Goal: Transaction & Acquisition: Purchase product/service

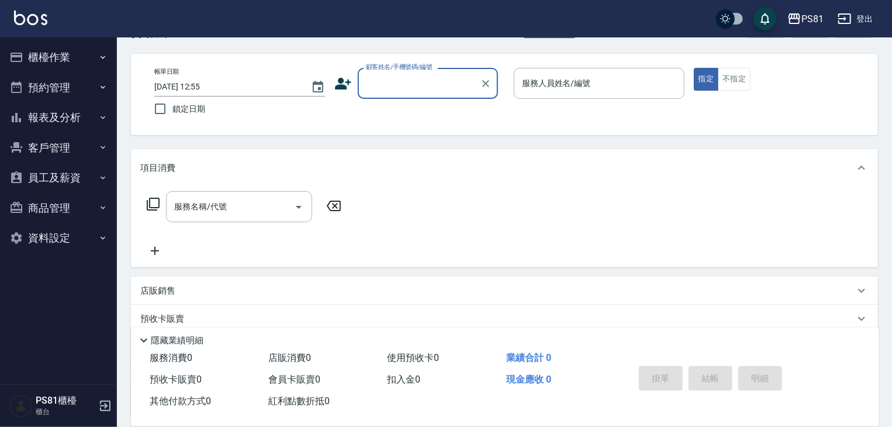
scroll to position [58, 0]
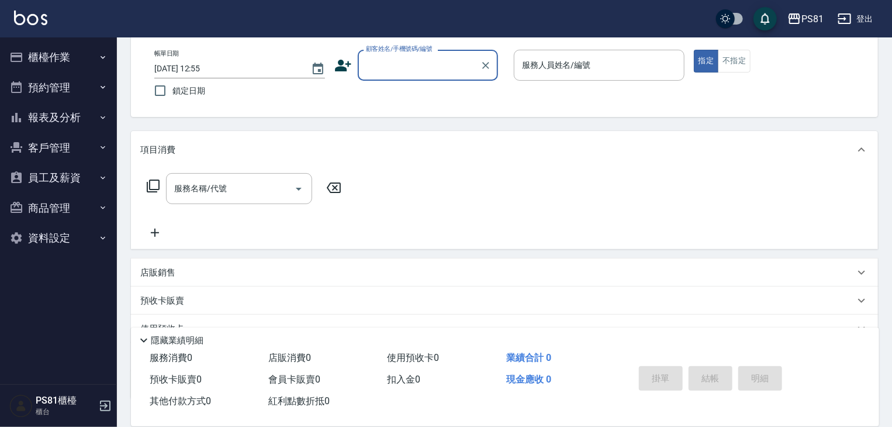
click at [65, 87] on button "預約管理" at bounding box center [59, 88] width 108 height 30
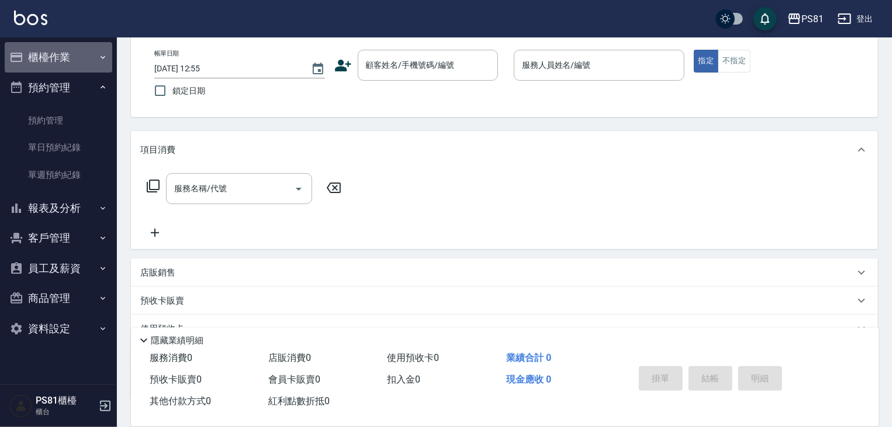
click at [84, 54] on button "櫃檯作業" at bounding box center [59, 57] width 108 height 30
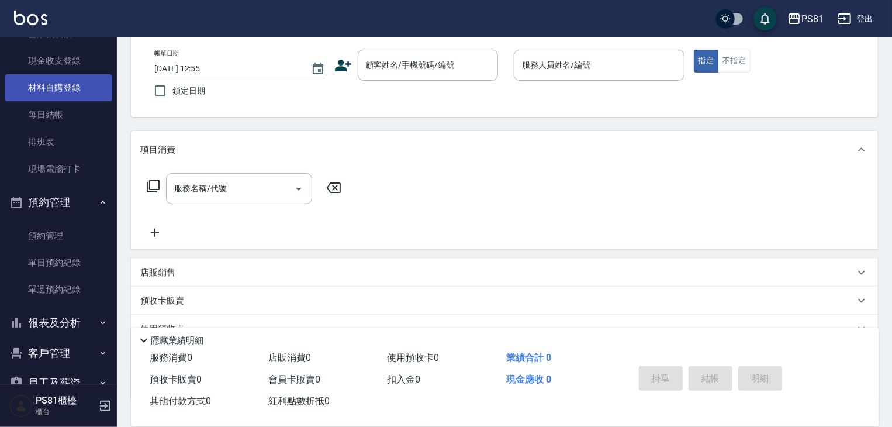
scroll to position [175, 0]
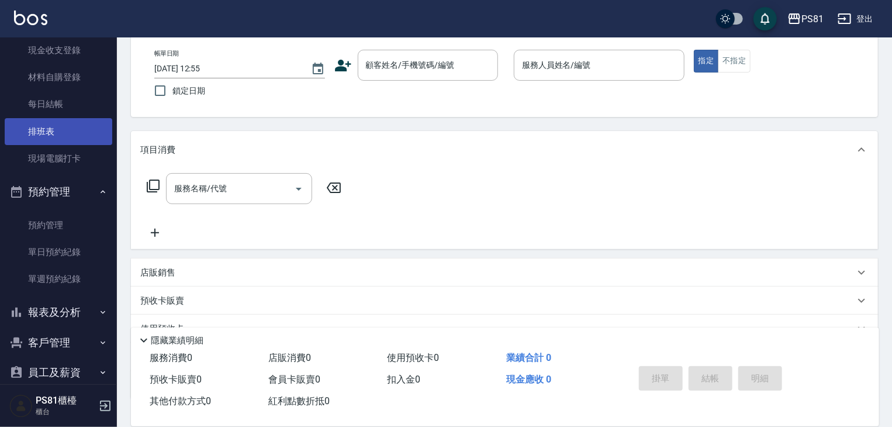
click at [65, 134] on link "排班表" at bounding box center [59, 131] width 108 height 27
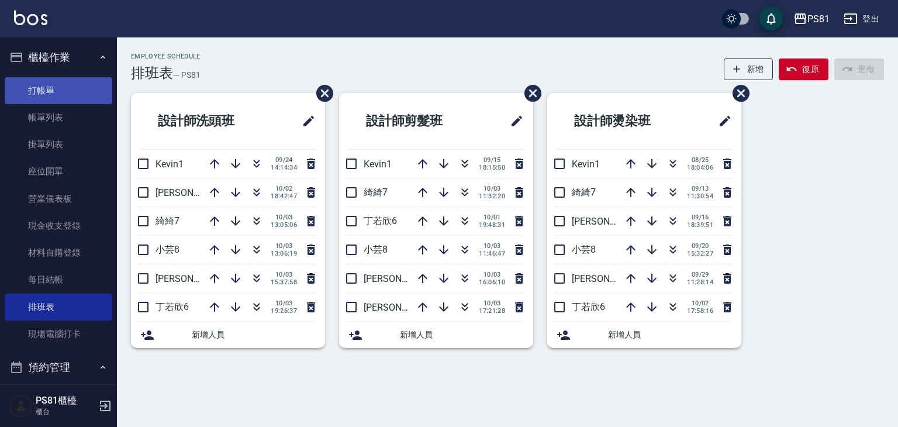
click at [57, 87] on link "打帳單" at bounding box center [59, 90] width 108 height 27
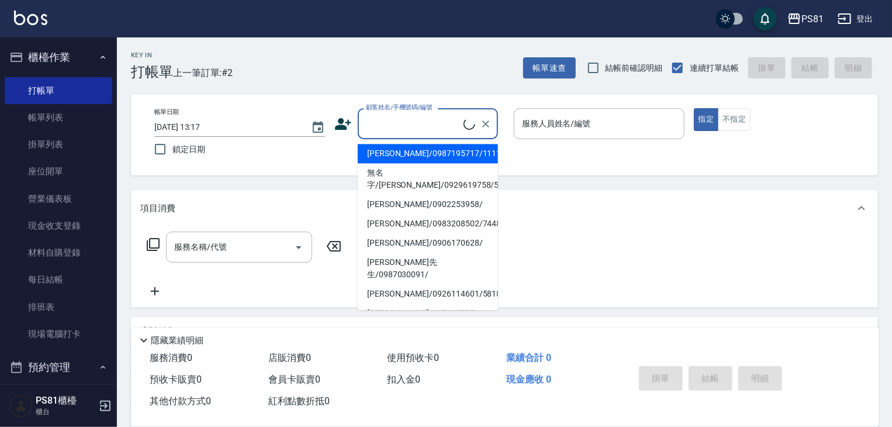
click at [444, 119] on input "顧客姓名/手機號碼/編號" at bounding box center [413, 123] width 101 height 20
click at [433, 151] on li "[PERSON_NAME]/0987195717/111111" at bounding box center [428, 153] width 140 height 19
type input "[PERSON_NAME]/0987195717/111111"
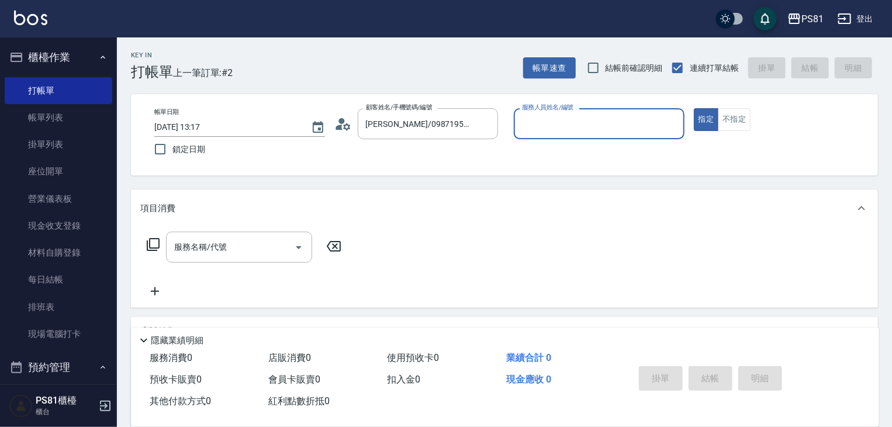
click at [545, 143] on p at bounding box center [599, 145] width 171 height 12
click at [560, 129] on input "服務人員姓名/編號" at bounding box center [599, 123] width 160 height 20
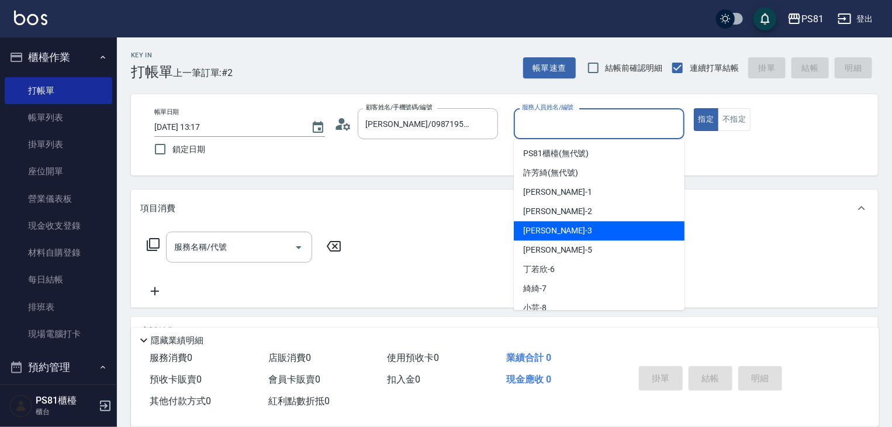
click at [565, 230] on div "[PERSON_NAME] -3" at bounding box center [599, 230] width 171 height 19
type input "[PERSON_NAME]-3"
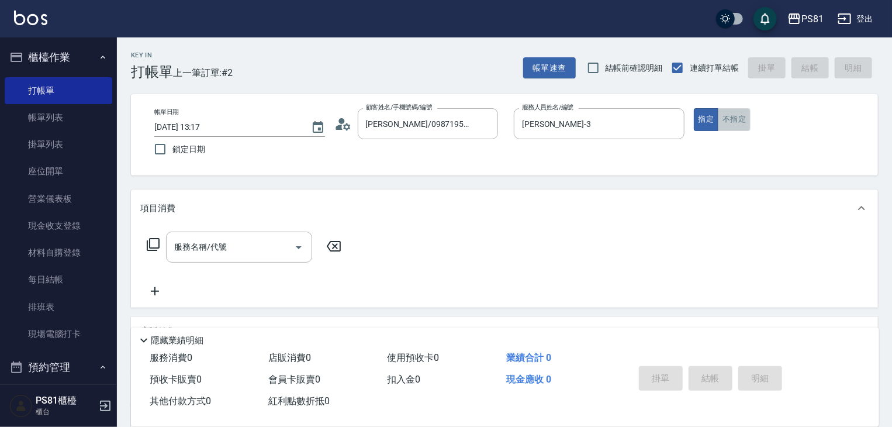
click at [741, 120] on button "不指定" at bounding box center [734, 119] width 33 height 23
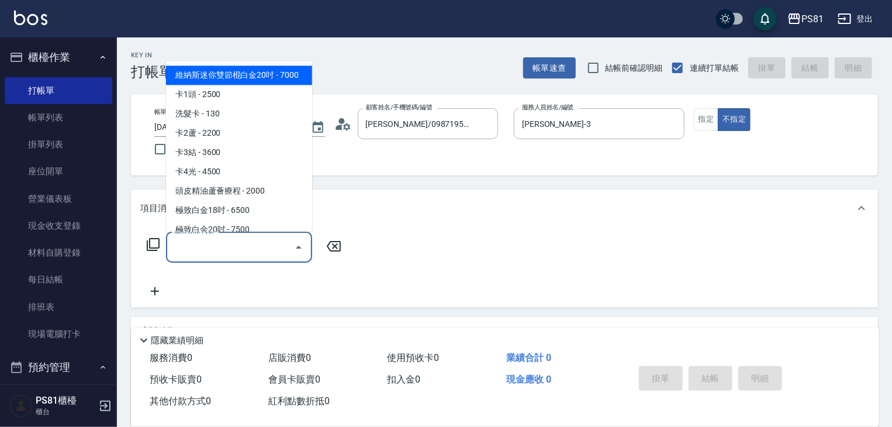
click at [199, 243] on input "服務名稱/代號" at bounding box center [230, 247] width 118 height 20
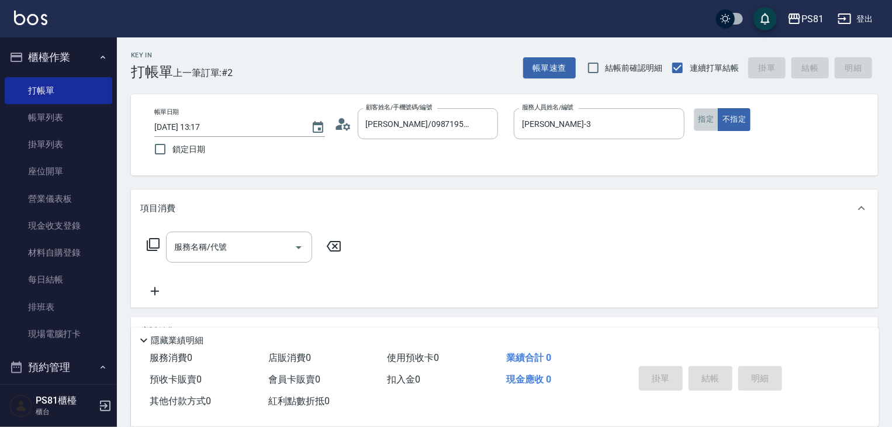
drag, startPoint x: 706, startPoint y: 118, endPoint x: 671, endPoint y: 153, distance: 49.6
click at [706, 119] on button "指定" at bounding box center [706, 119] width 25 height 23
click at [220, 246] on input "服務名稱/代號" at bounding box center [230, 247] width 118 height 20
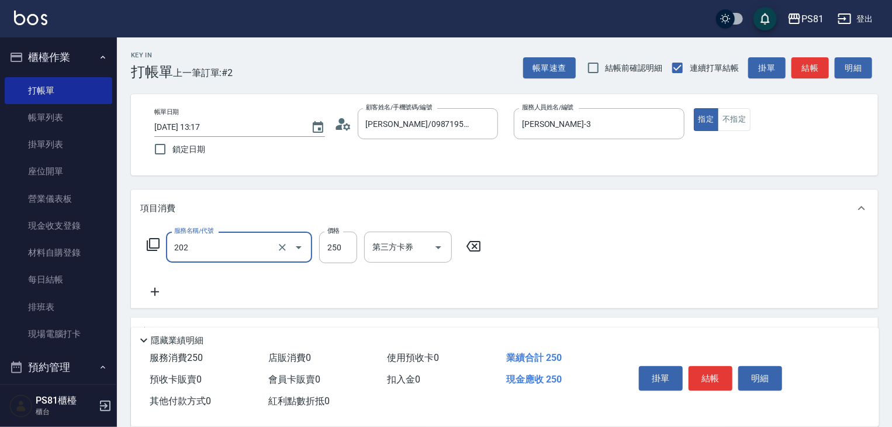
type input "單剪250(202)"
click at [733, 387] on div "掛單 結帳 明細" at bounding box center [710, 379] width 153 height 37
click at [726, 378] on button "結帳" at bounding box center [711, 378] width 44 height 25
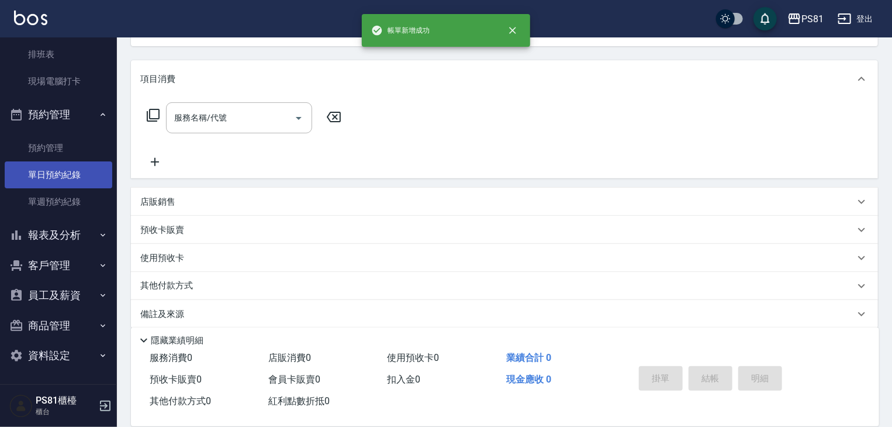
scroll to position [142, 0]
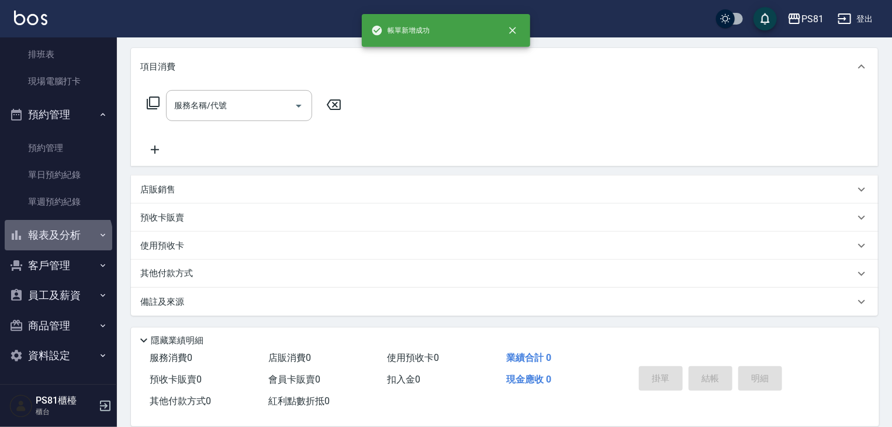
drag, startPoint x: 57, startPoint y: 237, endPoint x: 64, endPoint y: 220, distance: 18.1
click at [60, 230] on button "報表及分析" at bounding box center [59, 235] width 108 height 30
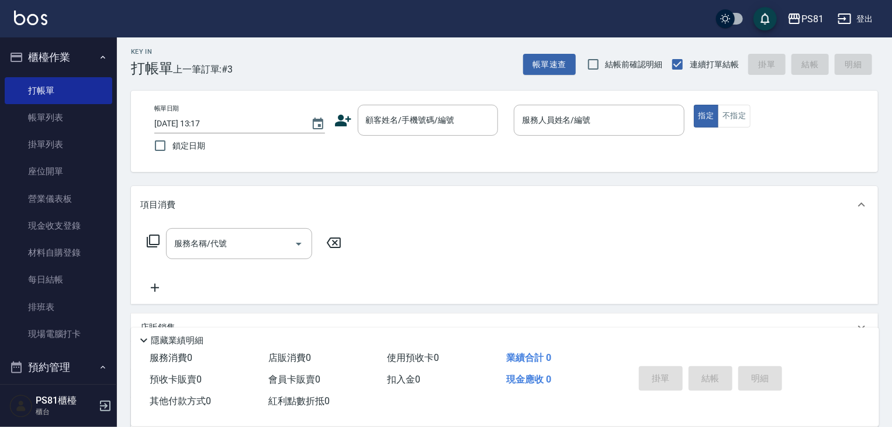
scroll to position [0, 0]
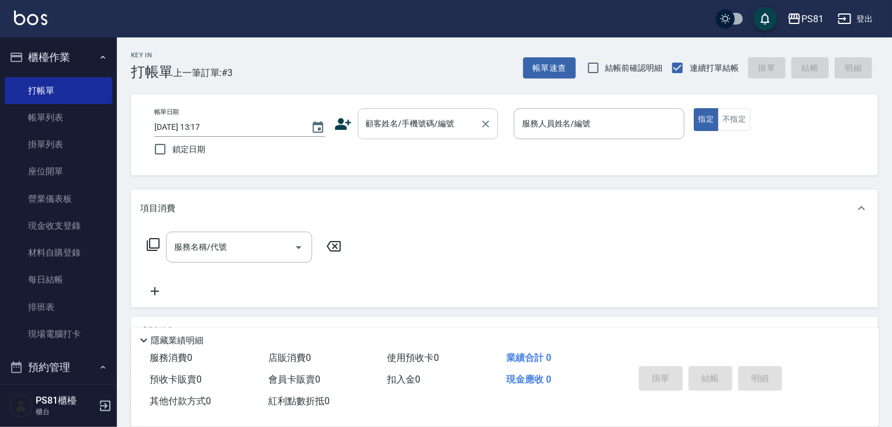
click at [361, 134] on div "顧客姓名/手機號碼/編號" at bounding box center [428, 123] width 140 height 31
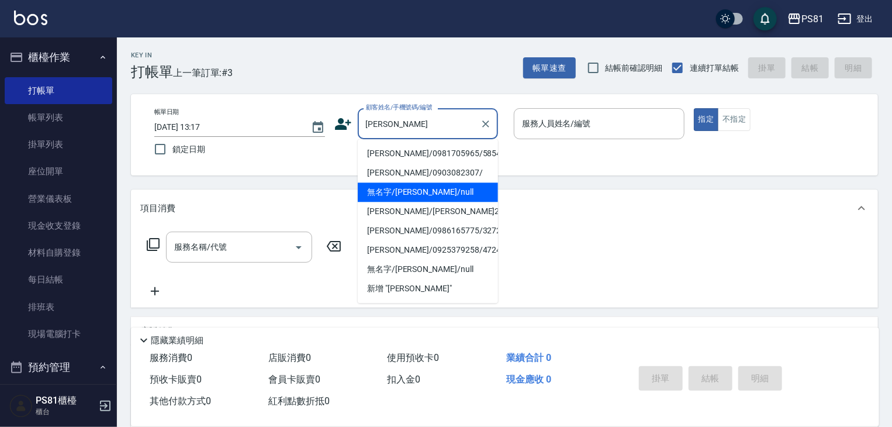
drag, startPoint x: 440, startPoint y: 174, endPoint x: 440, endPoint y: 190, distance: 16.4
click at [440, 190] on ul "[PERSON_NAME]/0981705965/5854 [PERSON_NAME]/0903082307/ 無名字/[PERSON_NAME]/null …" at bounding box center [428, 221] width 140 height 164
drag, startPoint x: 440, startPoint y: 190, endPoint x: 441, endPoint y: 184, distance: 6.7
click at [440, 190] on li "無名字/[PERSON_NAME]/null" at bounding box center [428, 191] width 140 height 19
type input "無名字/[PERSON_NAME]/null"
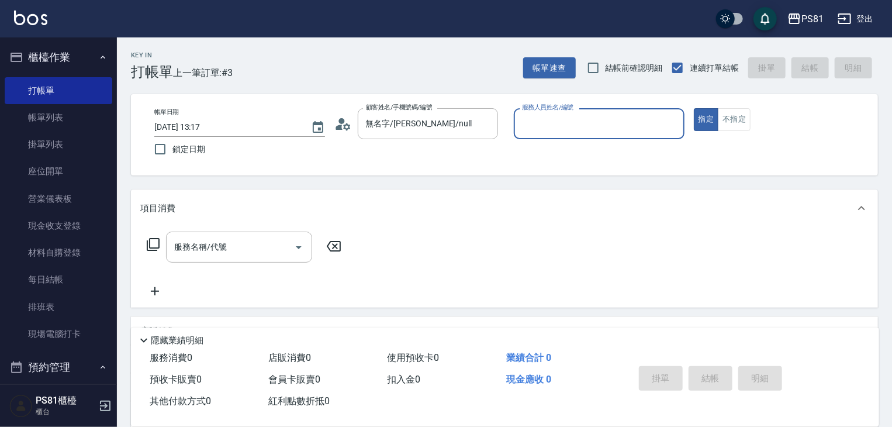
click at [535, 126] on input "服務人員姓名/編號" at bounding box center [599, 123] width 160 height 20
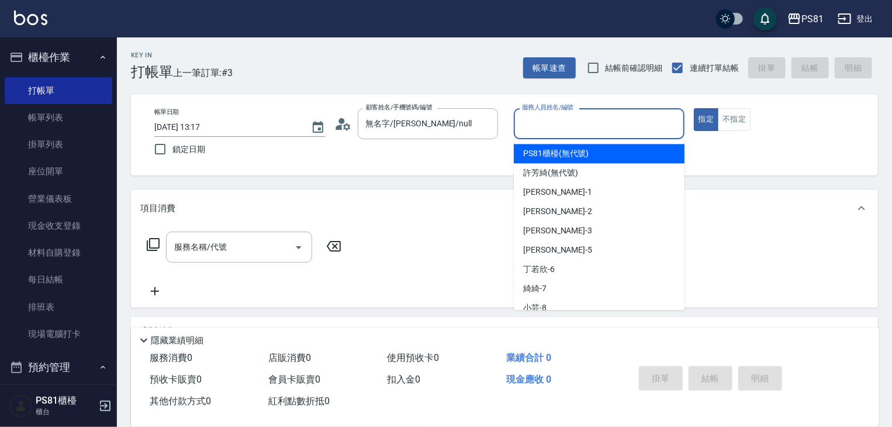
type input "4"
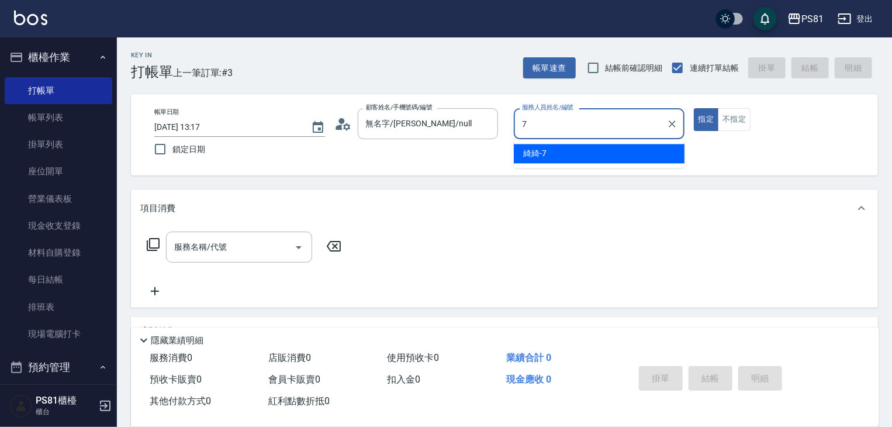
type input "綺綺-7"
type button "true"
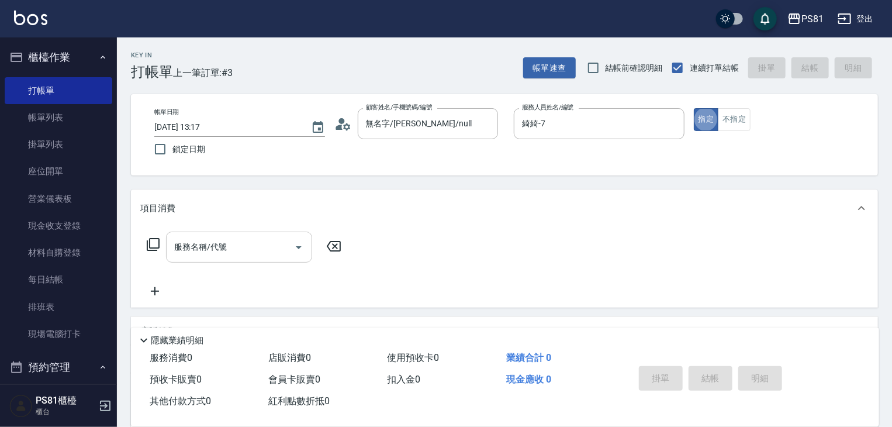
click at [251, 245] on input "服務名稱/代號" at bounding box center [230, 247] width 118 height 20
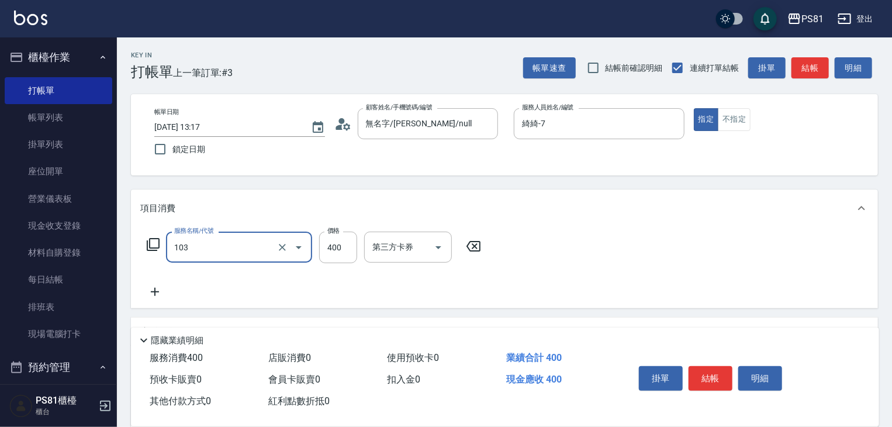
type input "C級洗剪400(103)"
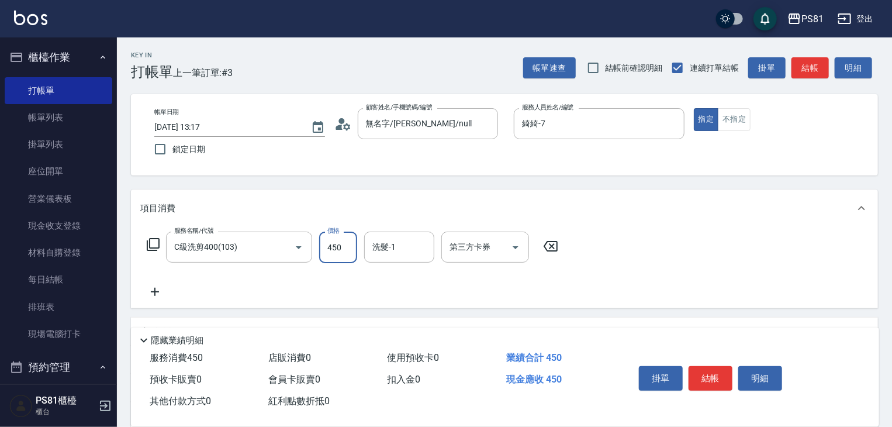
type input "450"
click at [692, 361] on div "掛單 結帳 明細" at bounding box center [710, 379] width 153 height 37
click at [696, 366] on button "結帳" at bounding box center [711, 378] width 44 height 25
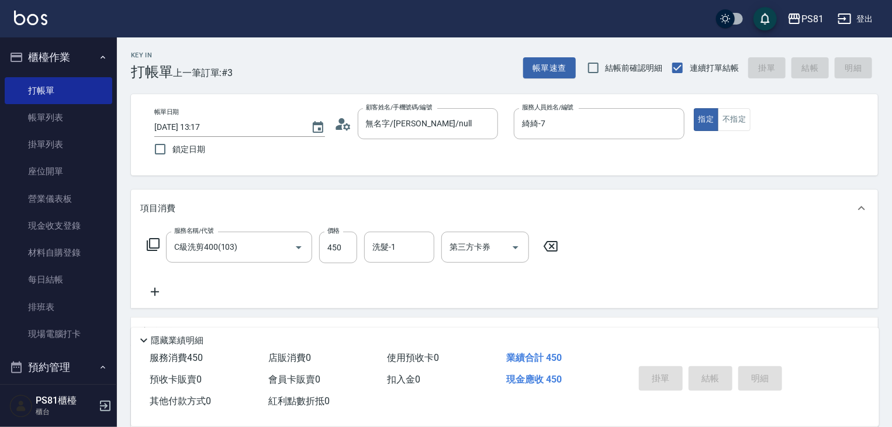
type input "[DATE] 13:23"
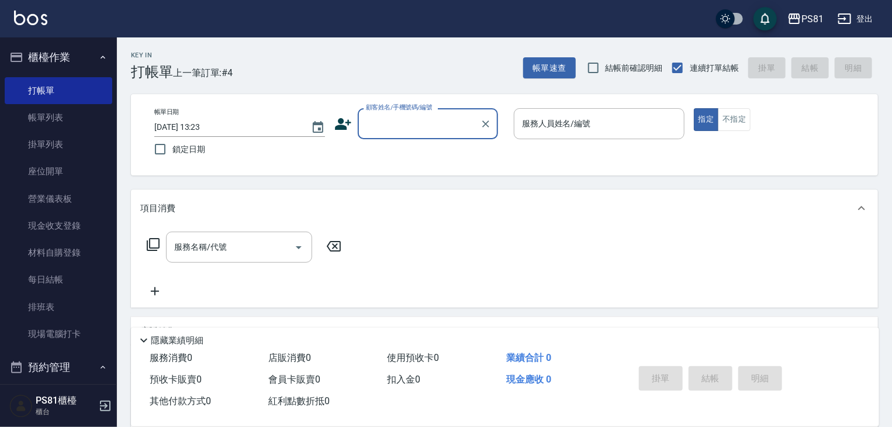
type input "ㄋ"
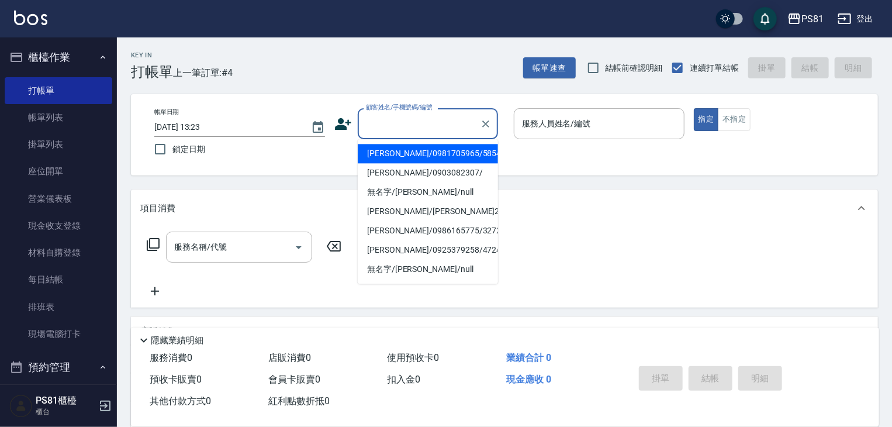
type input "ㄋ"
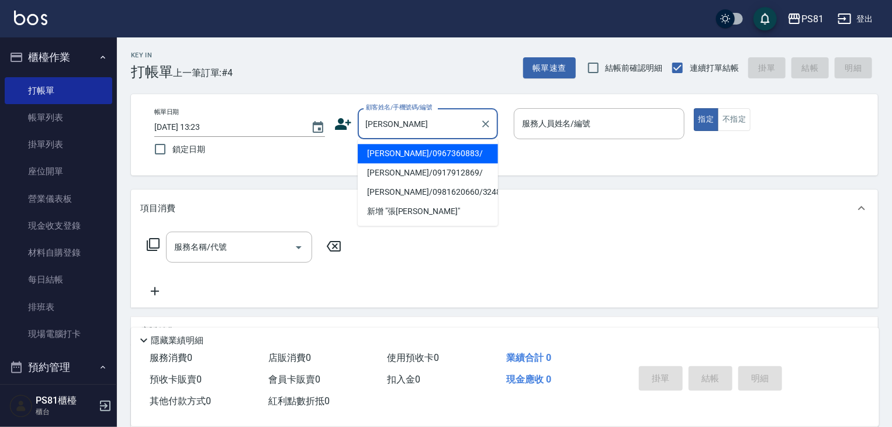
click at [402, 157] on li "[PERSON_NAME]/0967360883/" at bounding box center [428, 153] width 140 height 19
type input "[PERSON_NAME]/0967360883/"
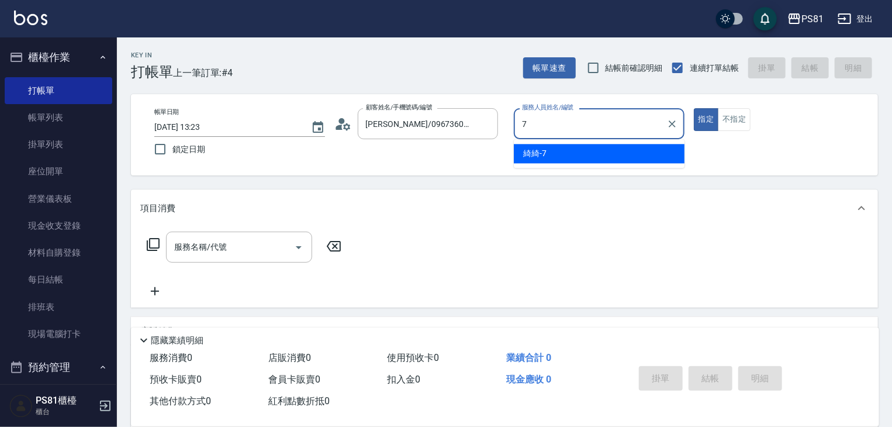
type input "綺綺-7"
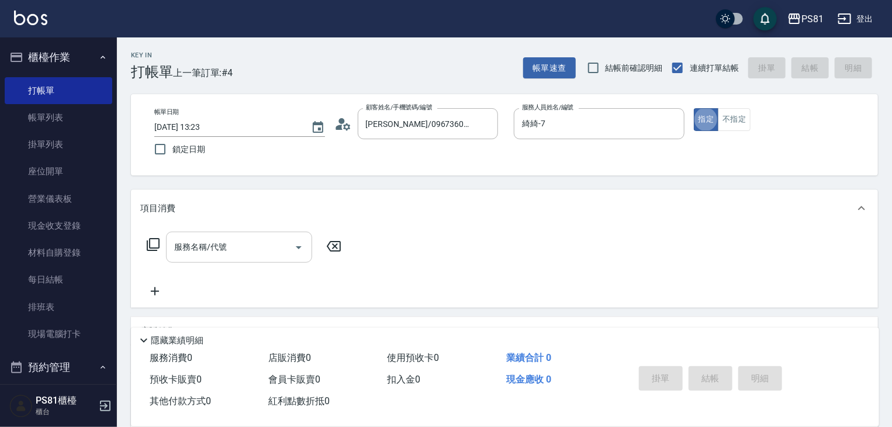
click at [280, 246] on input "服務名稱/代號" at bounding box center [230, 247] width 118 height 20
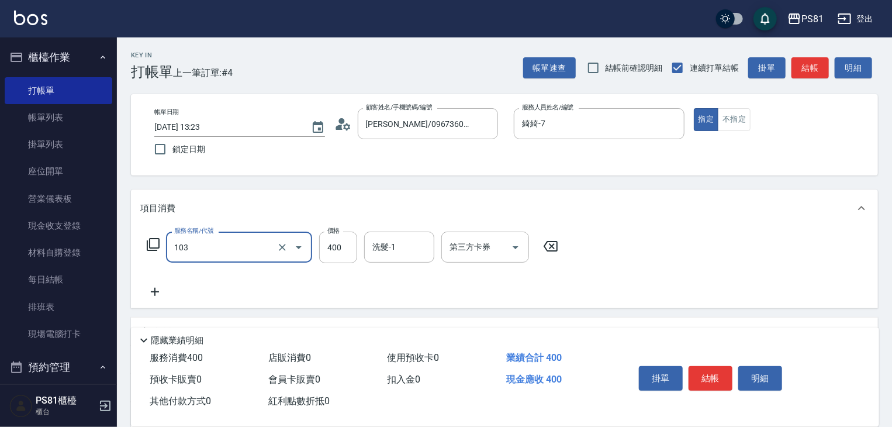
type input "C級洗剪400(103)"
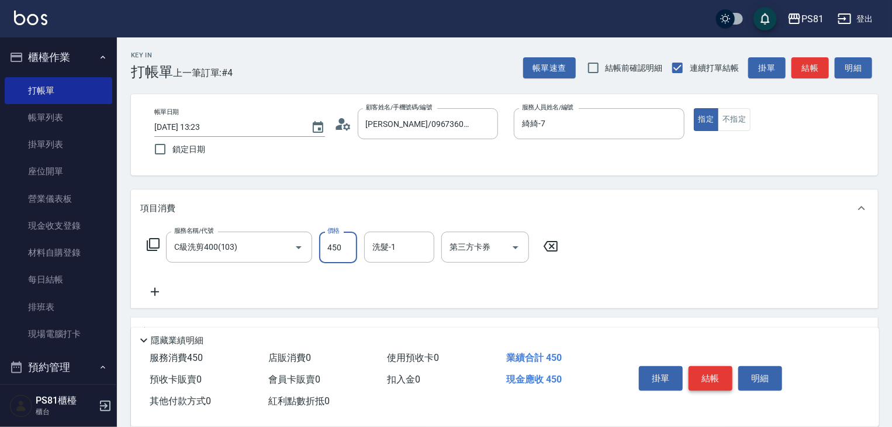
type input "450"
click at [720, 380] on button "結帳" at bounding box center [711, 378] width 44 height 25
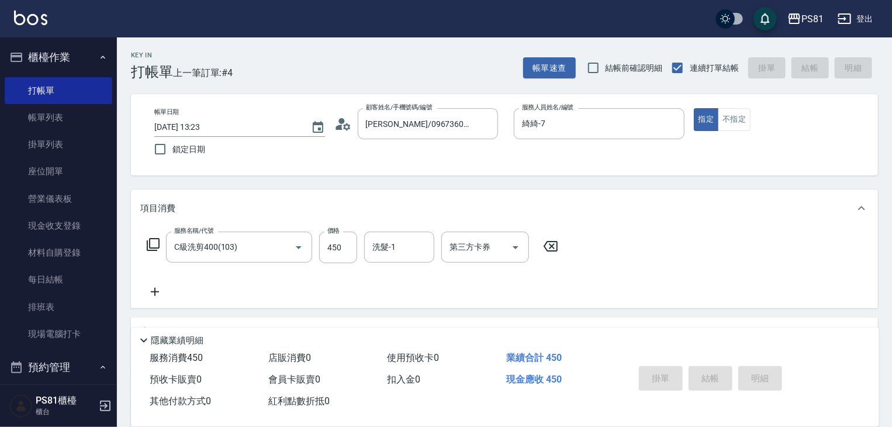
type input "[DATE] 13:24"
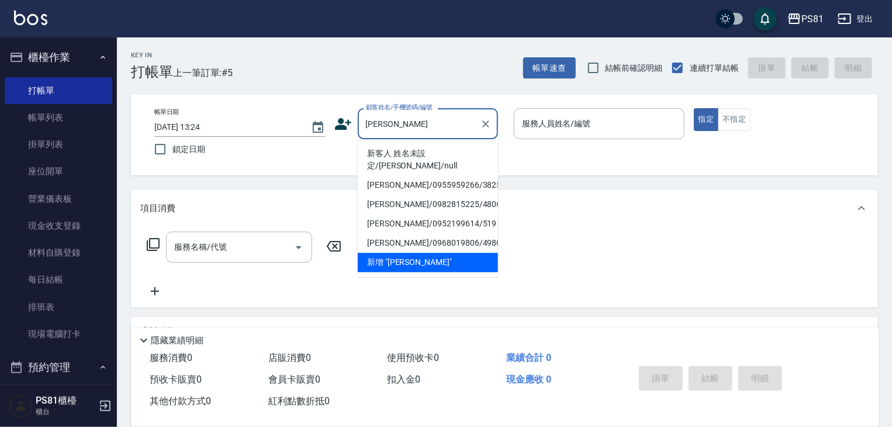
click at [404, 158] on li "新客人 姓名未設定/[PERSON_NAME]/null" at bounding box center [428, 160] width 140 height 32
type input "新客人 姓名未設定/[PERSON_NAME]/null"
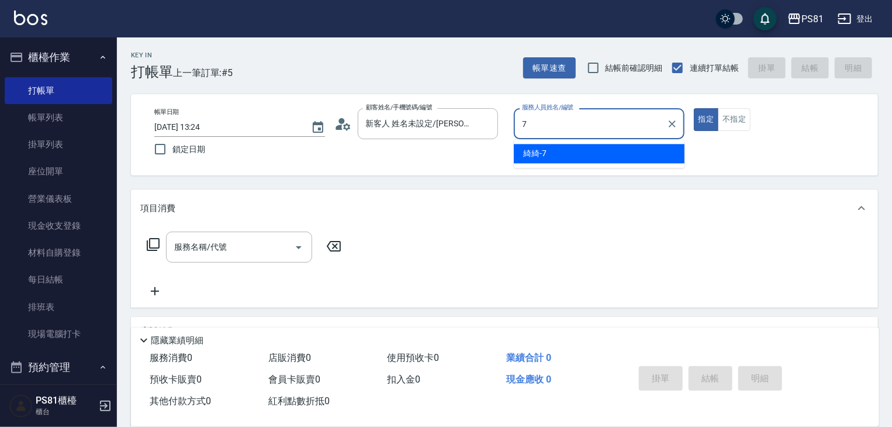
type input "綺綺-7"
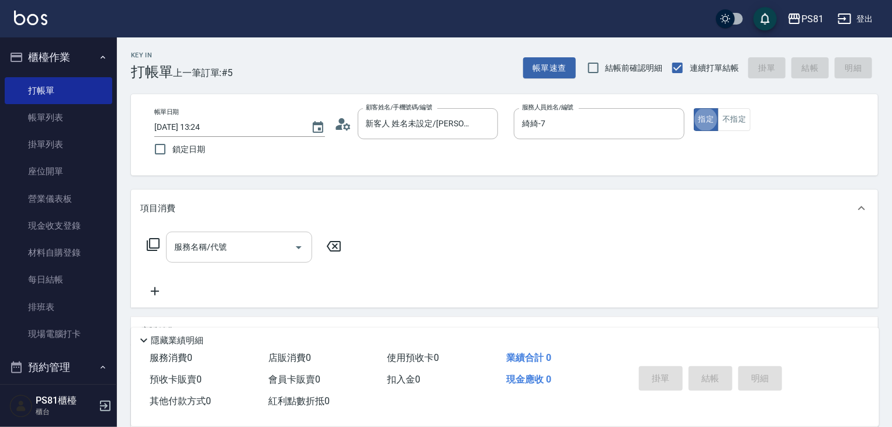
click at [296, 241] on icon "Open" at bounding box center [299, 247] width 14 height 14
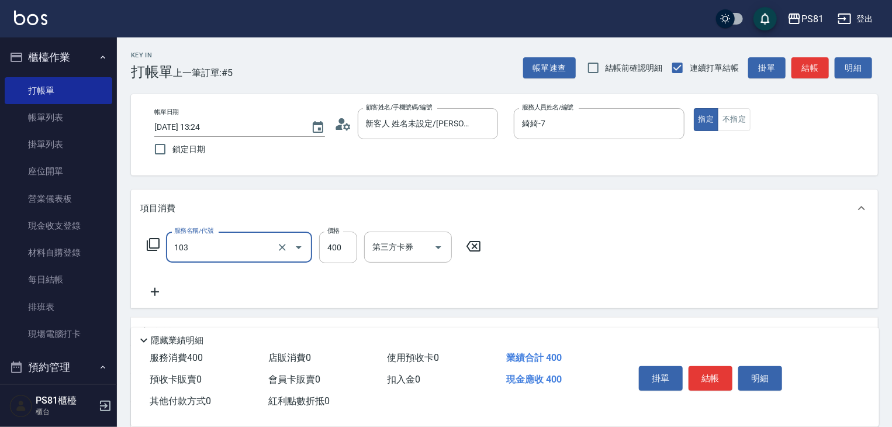
type input "C級洗剪400(103)"
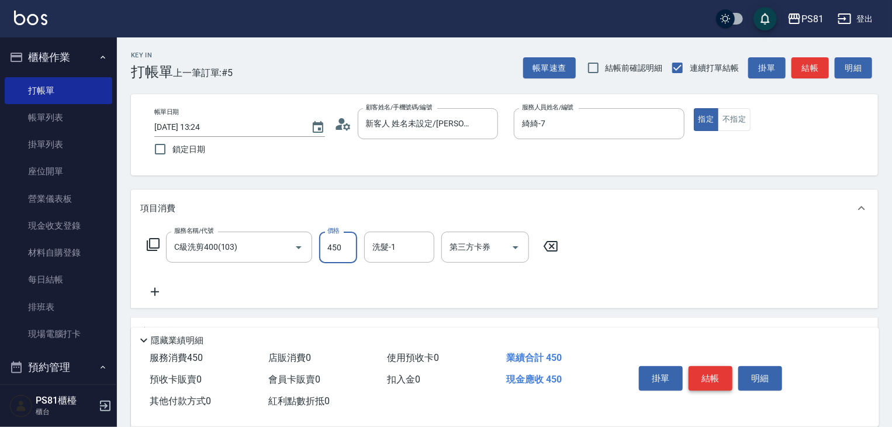
type input "450"
click at [728, 375] on button "結帳" at bounding box center [711, 378] width 44 height 25
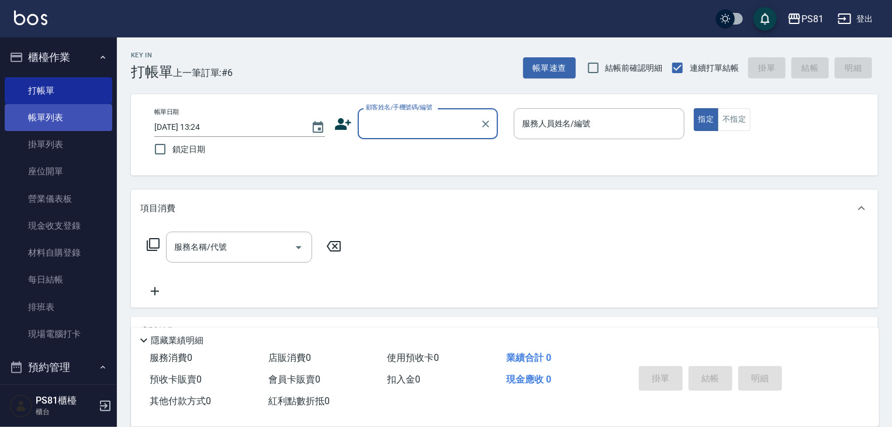
click at [82, 127] on link "帳單列表" at bounding box center [59, 117] width 108 height 27
